Goal: Complete application form

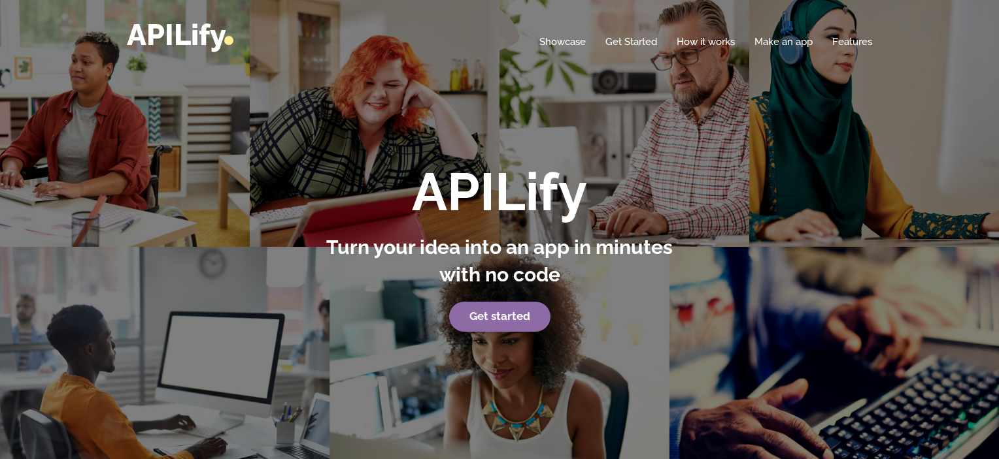
click at [497, 317] on strong "Get started" at bounding box center [499, 316] width 61 height 13
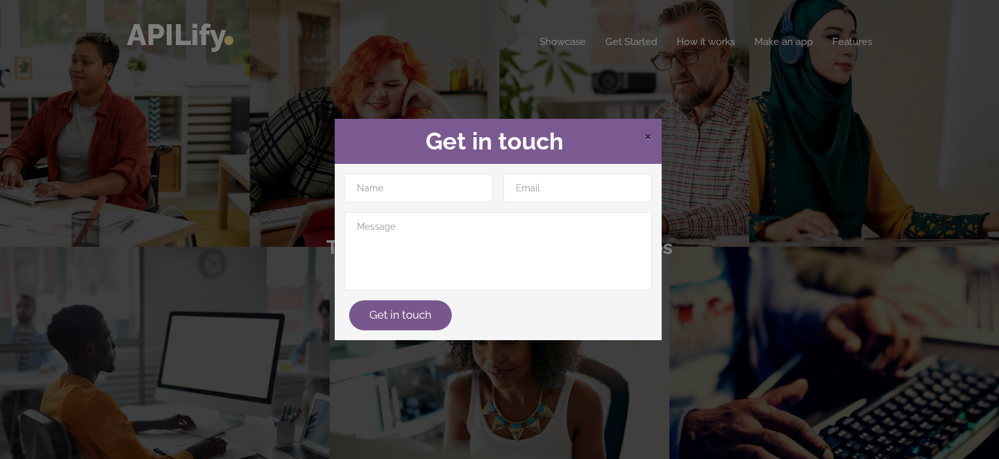
click at [647, 137] on span "×" at bounding box center [648, 135] width 8 height 20
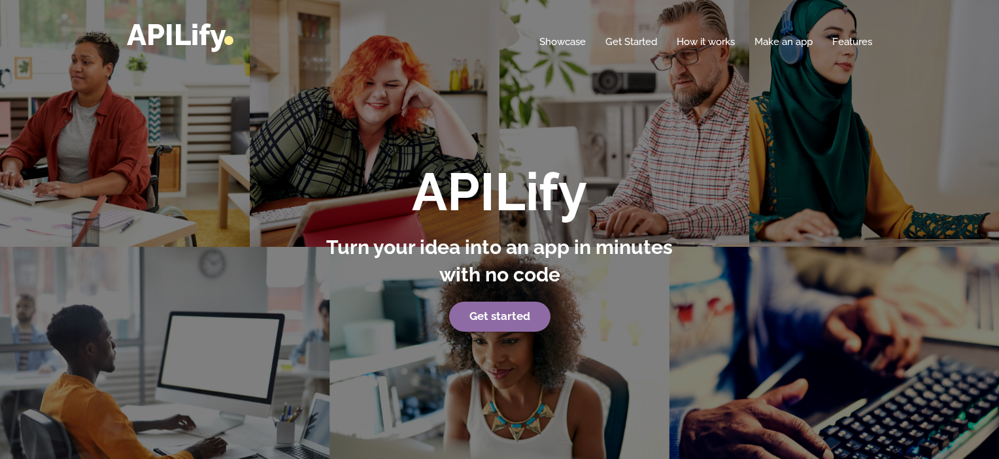
click at [495, 310] on link "Get started" at bounding box center [499, 317] width 101 height 30
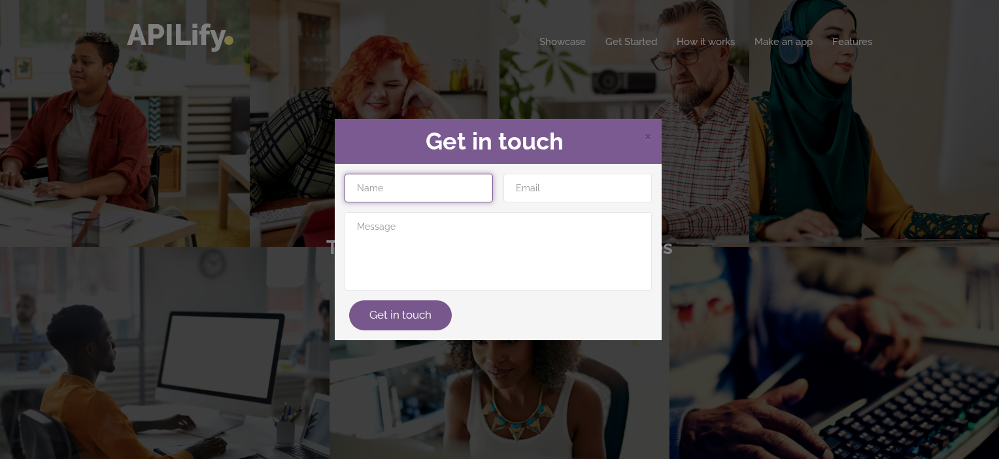
click at [399, 190] on input "text" at bounding box center [418, 188] width 148 height 29
type input "[PERSON_NAME]"
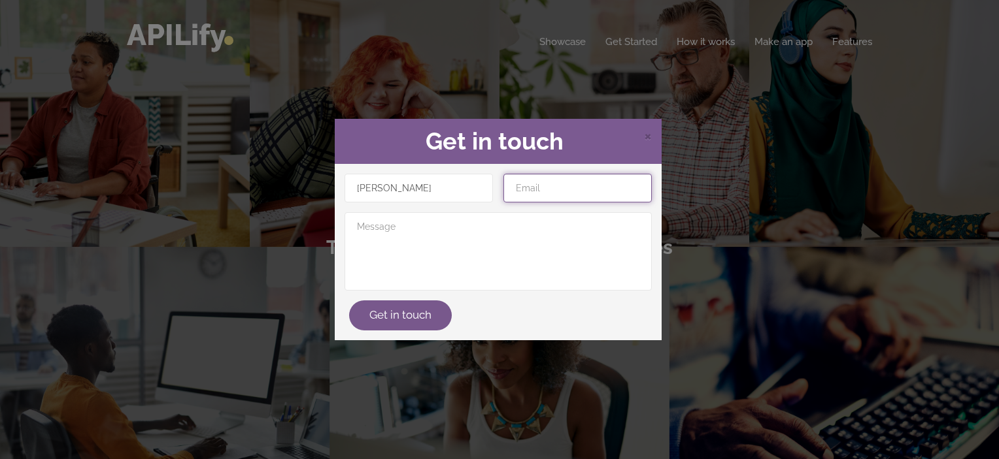
click at [535, 190] on input "email" at bounding box center [577, 188] width 148 height 29
type input "e"
click at [647, 137] on span "×" at bounding box center [648, 135] width 8 height 20
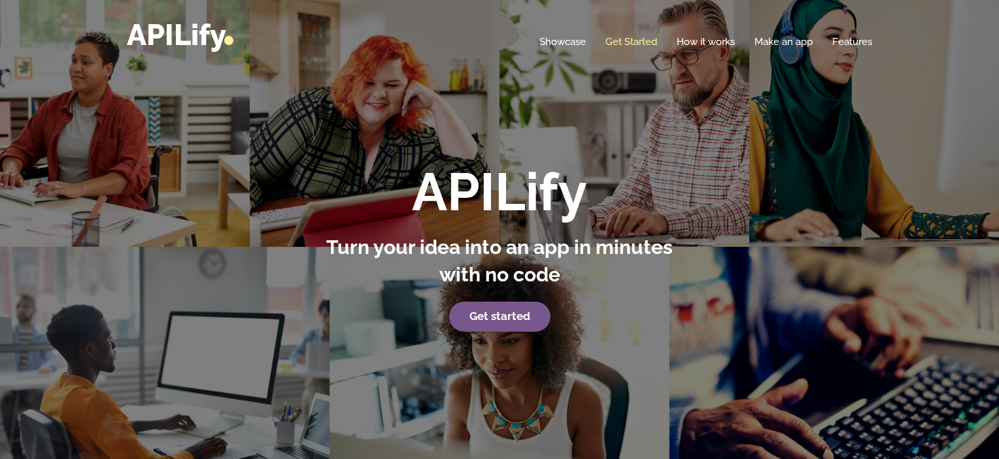
click at [635, 41] on link "Get Started" at bounding box center [631, 41] width 52 height 13
click at [633, 41] on link "Get Started" at bounding box center [631, 41] width 52 height 13
